Goal: Navigation & Orientation: Find specific page/section

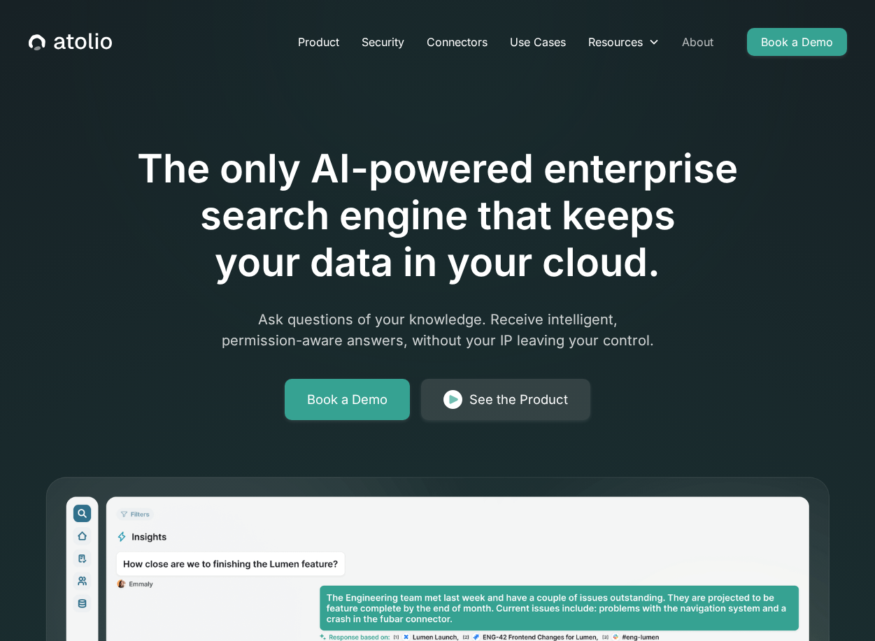
click at [697, 45] on link "About" at bounding box center [698, 42] width 54 height 28
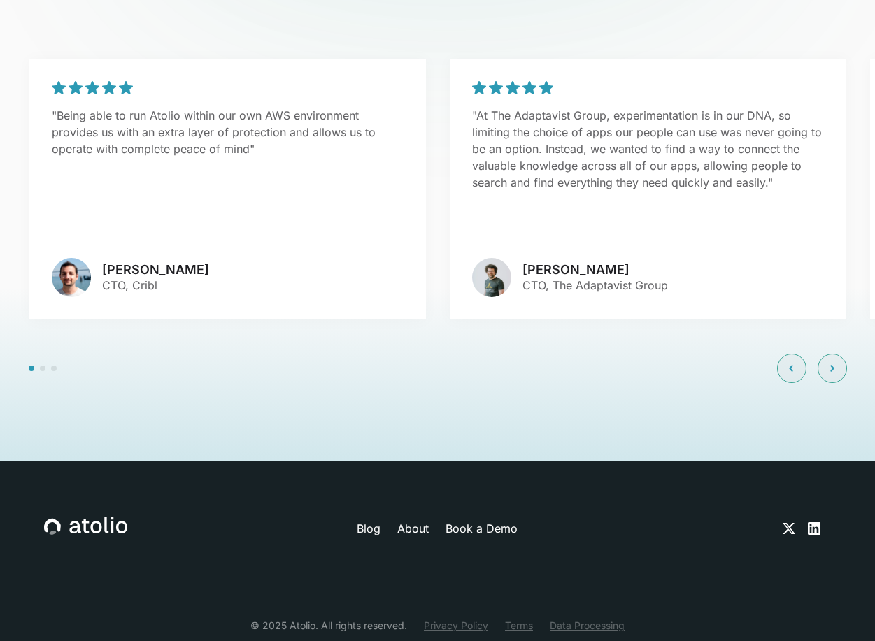
scroll to position [3376, 0]
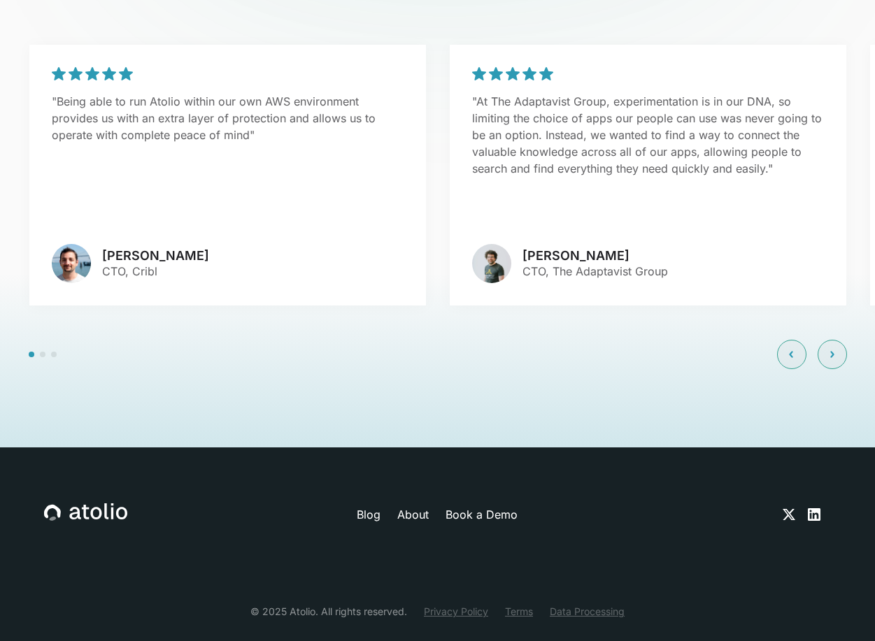
click at [424, 506] on link "About" at bounding box center [412, 514] width 31 height 17
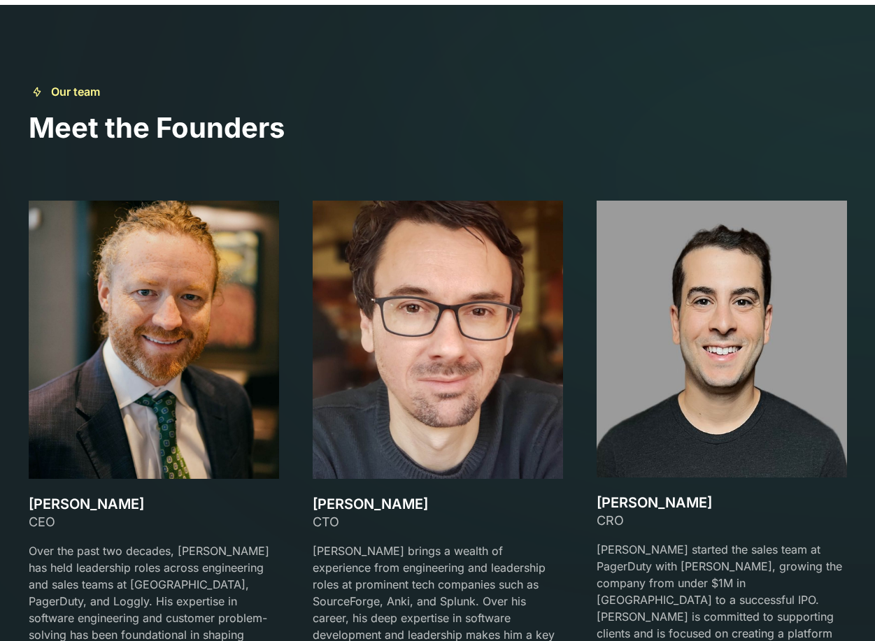
scroll to position [2098, 0]
